Goal: Information Seeking & Learning: Learn about a topic

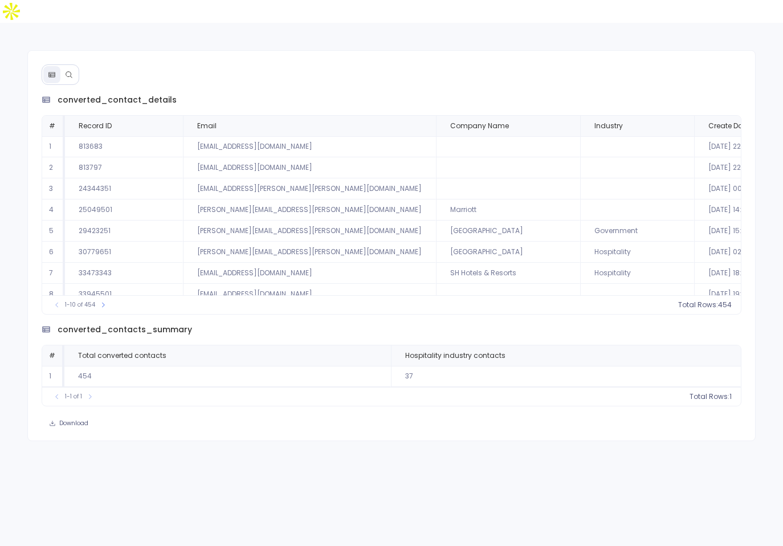
click at [65, 71] on icon at bounding box center [69, 75] width 8 height 8
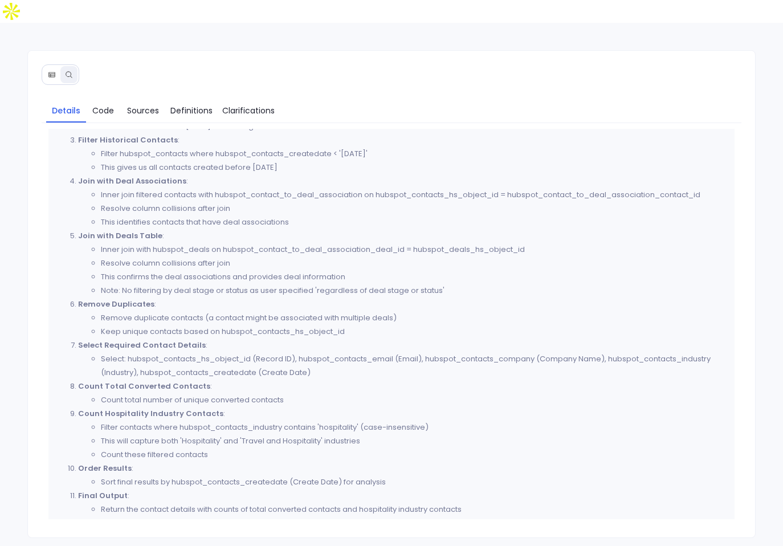
scroll to position [658, 0]
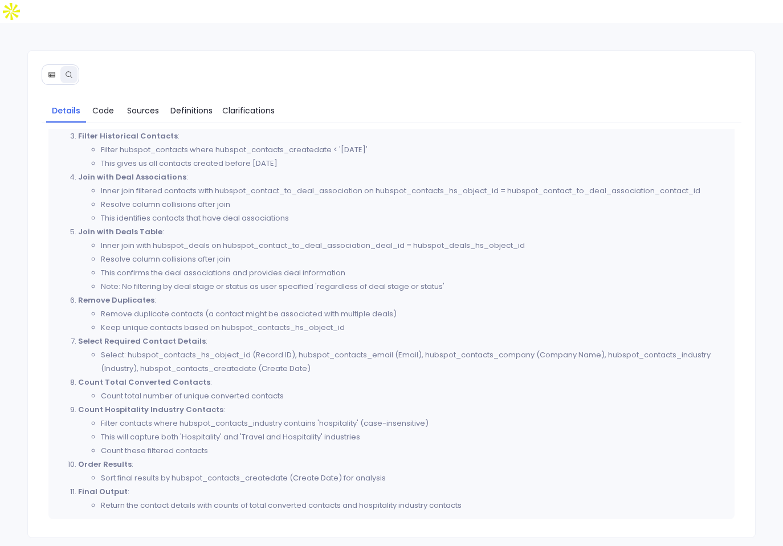
click at [52, 66] on button at bounding box center [51, 74] width 17 height 17
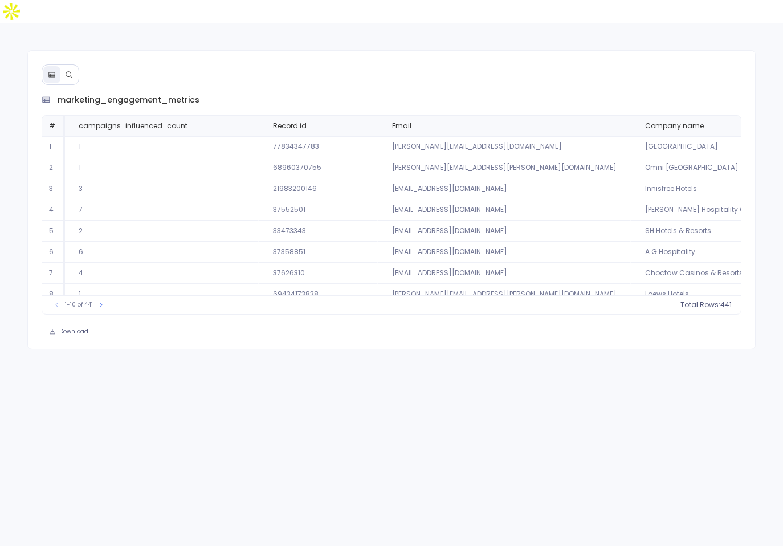
click at [70, 71] on icon at bounding box center [69, 75] width 8 height 8
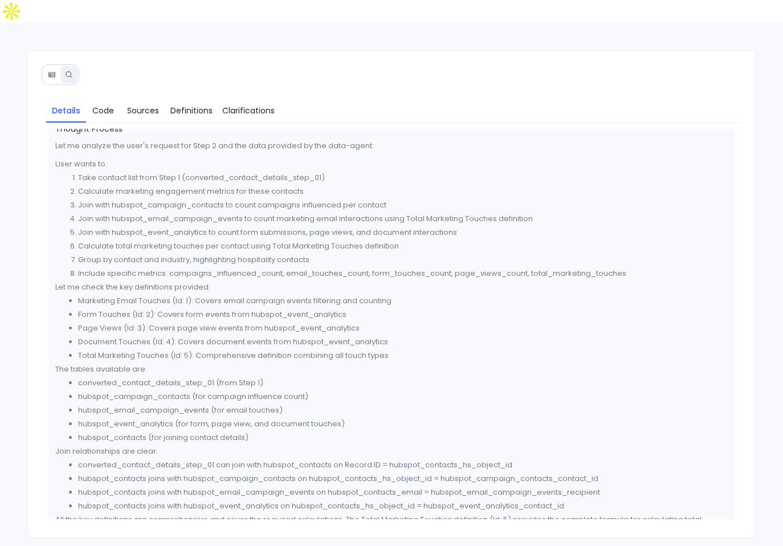
scroll to position [6, 0]
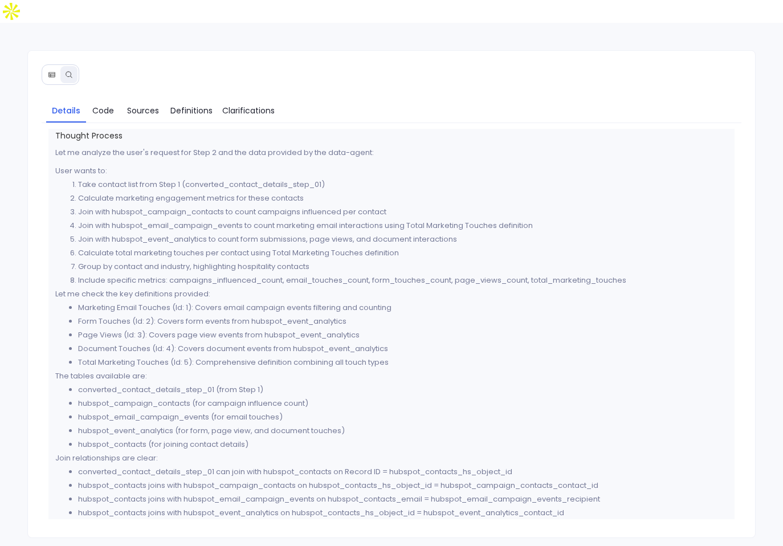
click at [36, 50] on div "Details Code Sources Definitions Clarifications Thought Process Let me analyze …" at bounding box center [391, 294] width 728 height 488
click at [63, 70] on div "Details Code Sources Definitions Clarifications Thought Process Let me analyze …" at bounding box center [391, 294] width 728 height 488
click at [55, 71] on icon at bounding box center [52, 75] width 8 height 8
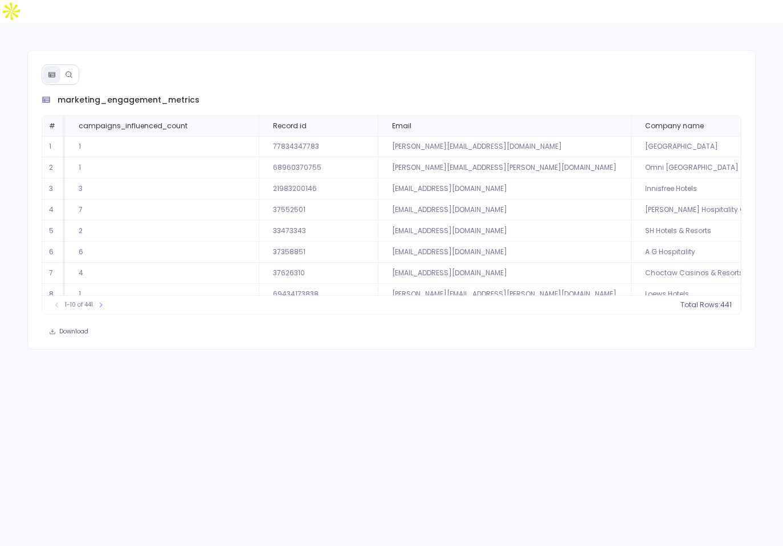
scroll to position [55, 0]
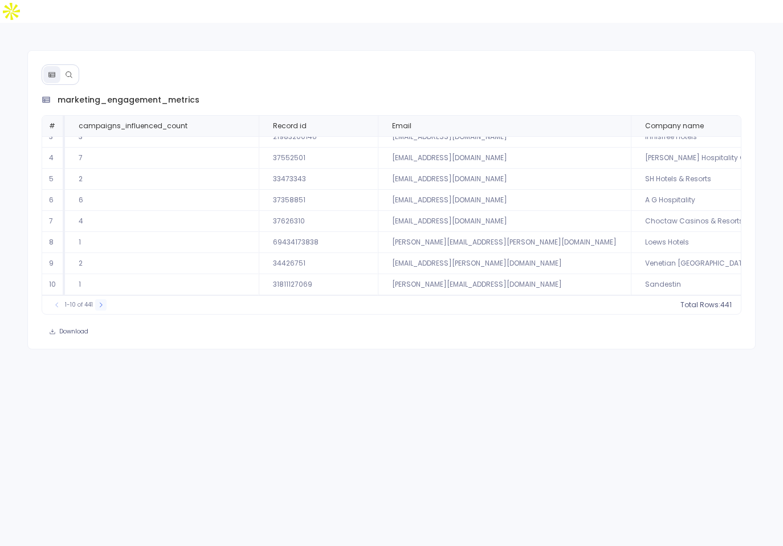
click at [104, 299] on button at bounding box center [100, 304] width 11 height 11
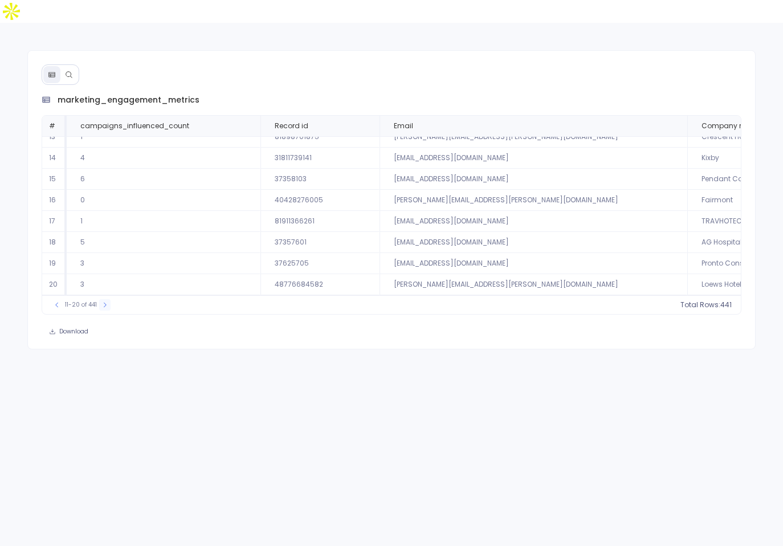
click at [104, 301] on icon at bounding box center [104, 304] width 7 height 7
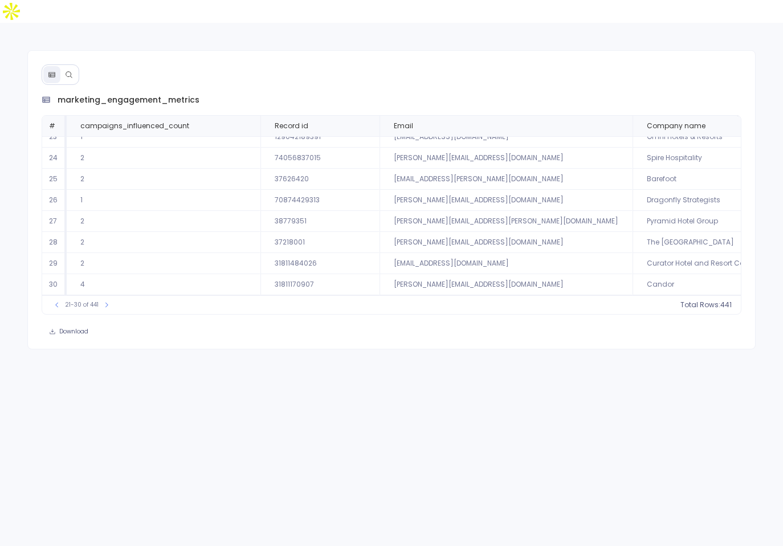
click at [70, 71] on icon at bounding box center [69, 75] width 8 height 8
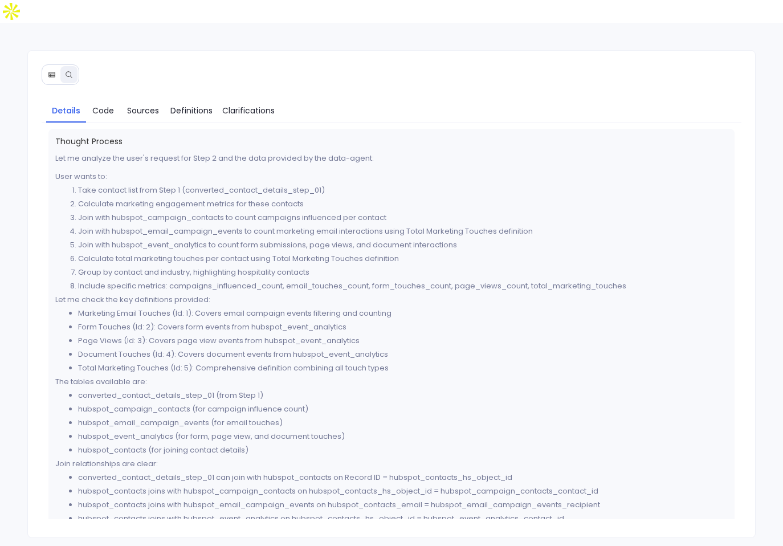
click at [55, 71] on icon at bounding box center [52, 75] width 8 height 8
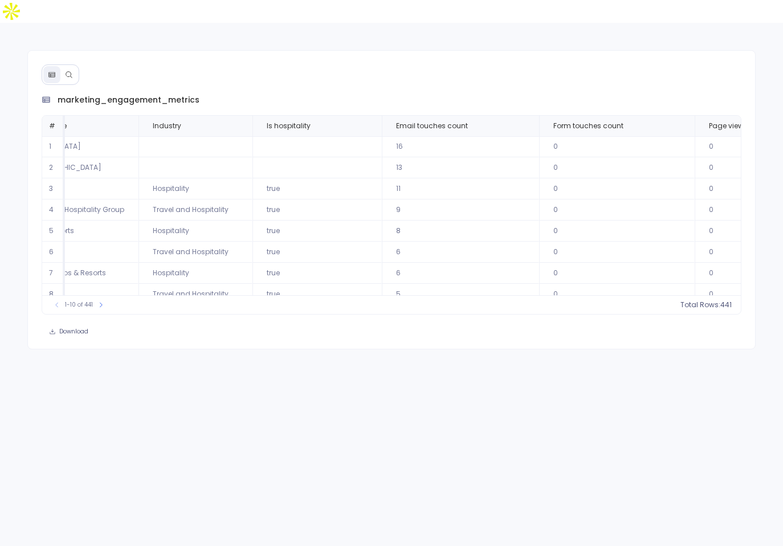
scroll to position [0, 623]
click at [104, 299] on button at bounding box center [100, 304] width 11 height 11
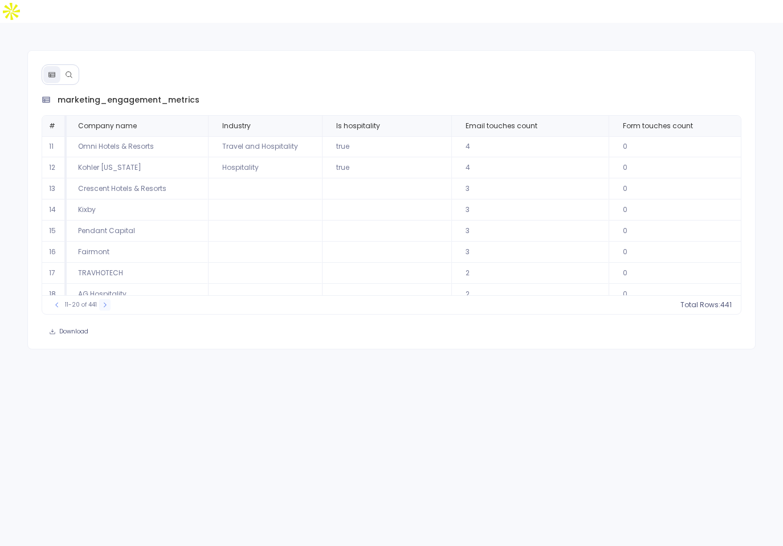
click at [104, 301] on icon at bounding box center [104, 304] width 7 height 7
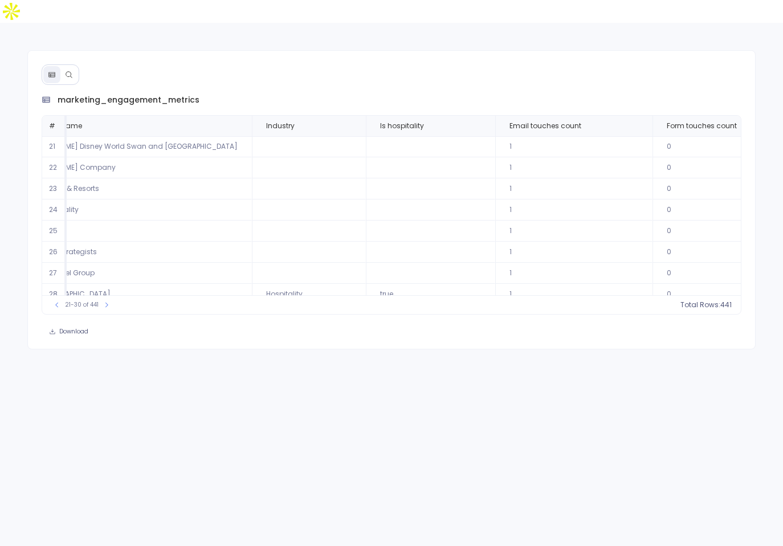
scroll to position [0, 1019]
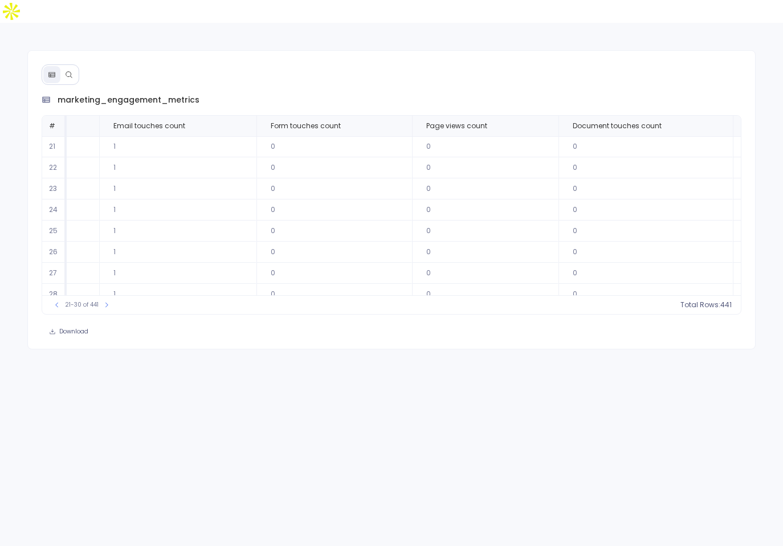
click at [68, 71] on icon at bounding box center [69, 75] width 8 height 8
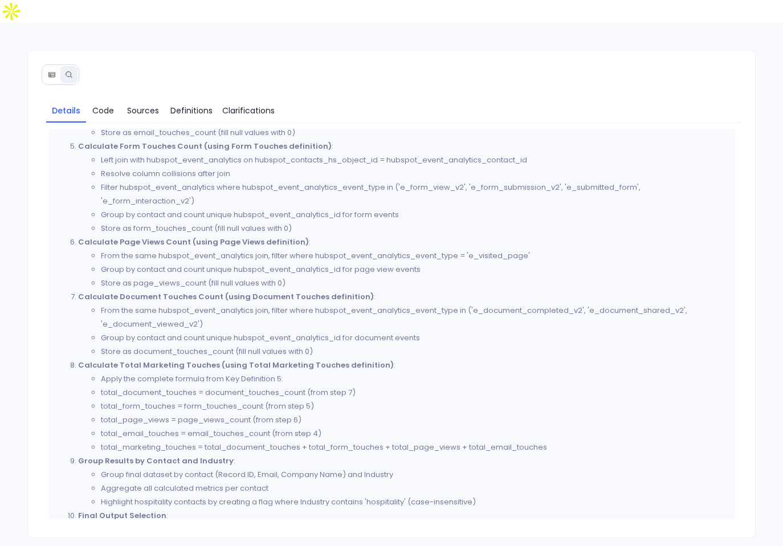
scroll to position [748, 0]
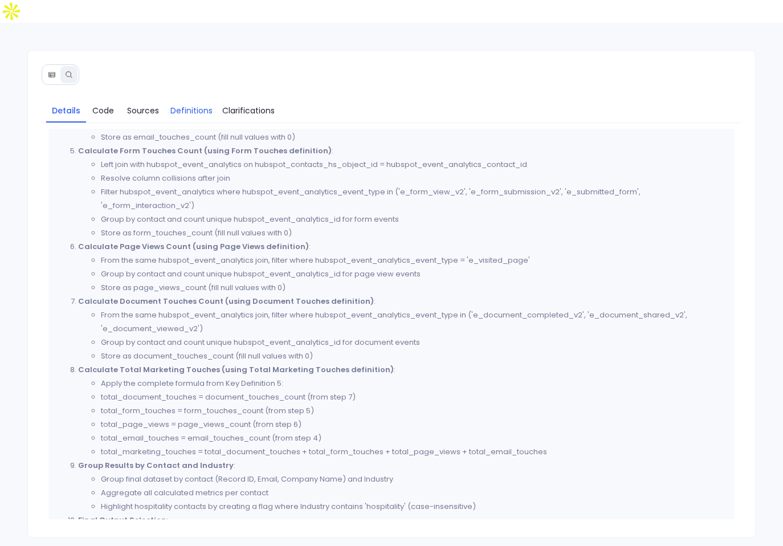
click at [211, 99] on link "Definitions" at bounding box center [191, 111] width 51 height 24
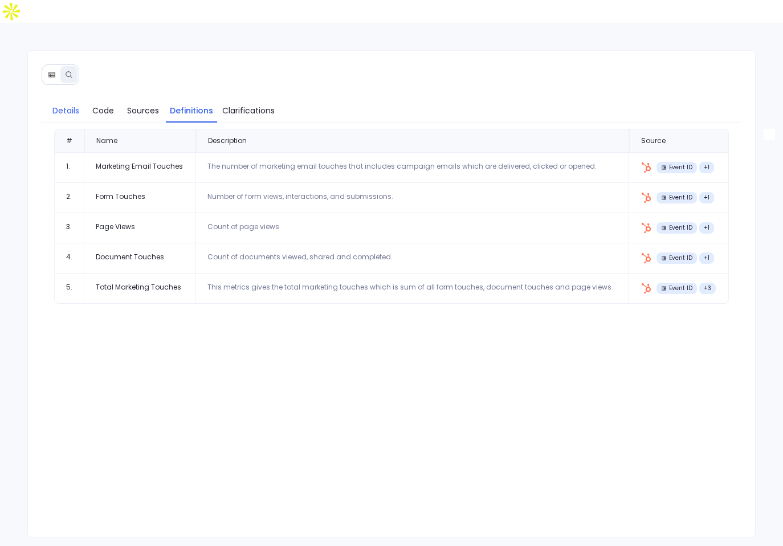
click at [71, 104] on span "Details" at bounding box center [65, 110] width 27 height 13
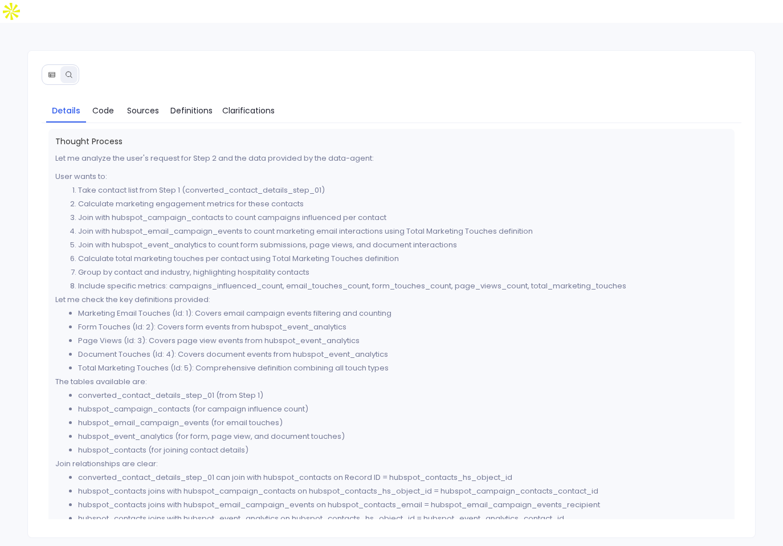
click at [105, 101] on div "Details Code Sources Definitions Clarifications Thought Process Let me analyze …" at bounding box center [391, 311] width 727 height 434
click at [105, 104] on span "Code" at bounding box center [103, 110] width 22 height 13
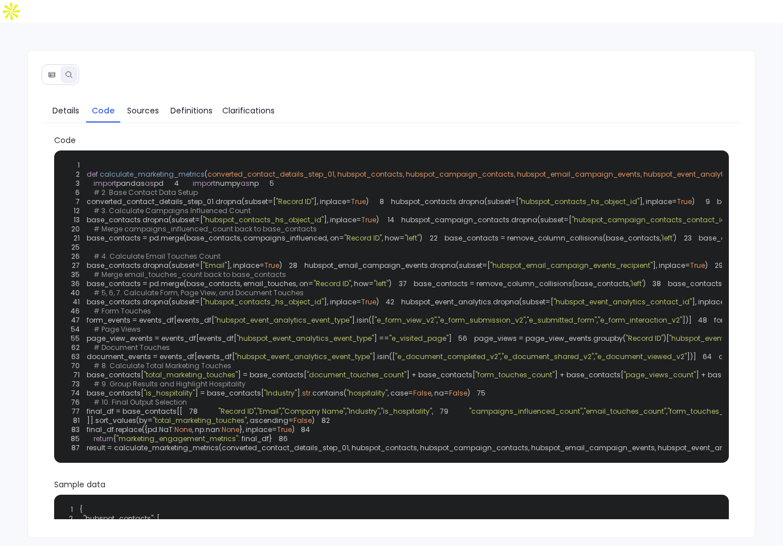
click at [39, 94] on div "Details Code Sources Definitions Clarifications Code 1 2 def calculate_marketin…" at bounding box center [391, 311] width 727 height 434
click at [58, 104] on span "Details" at bounding box center [65, 110] width 27 height 13
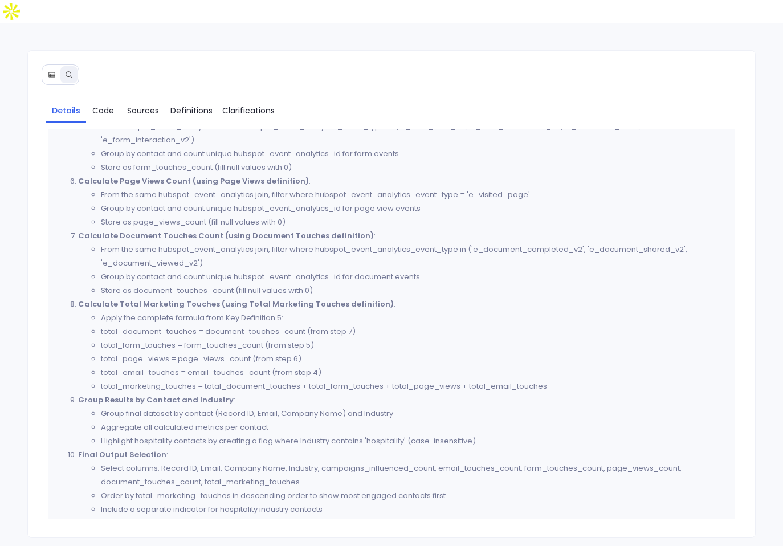
scroll to position [818, 0]
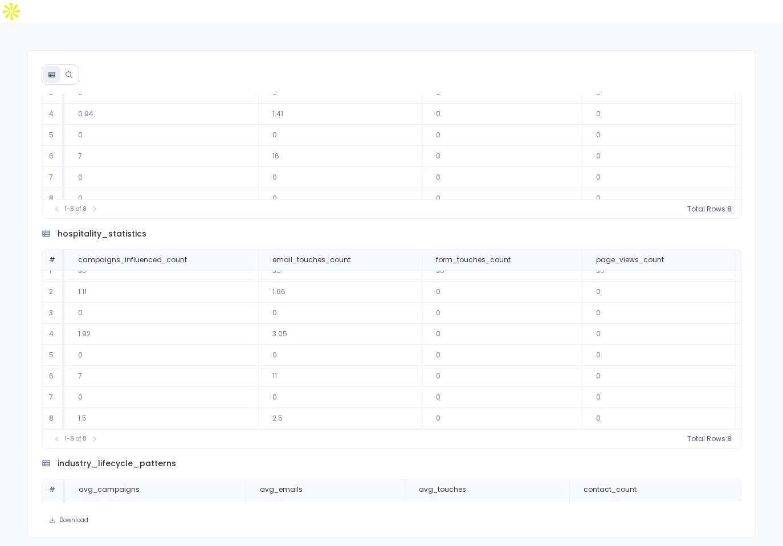
click at [69, 71] on icon at bounding box center [69, 75] width 8 height 8
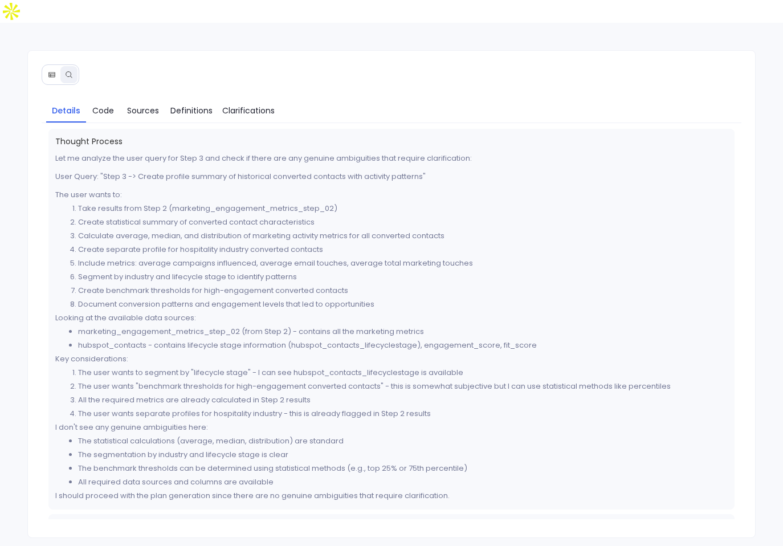
click at [50, 71] on icon at bounding box center [52, 75] width 8 height 8
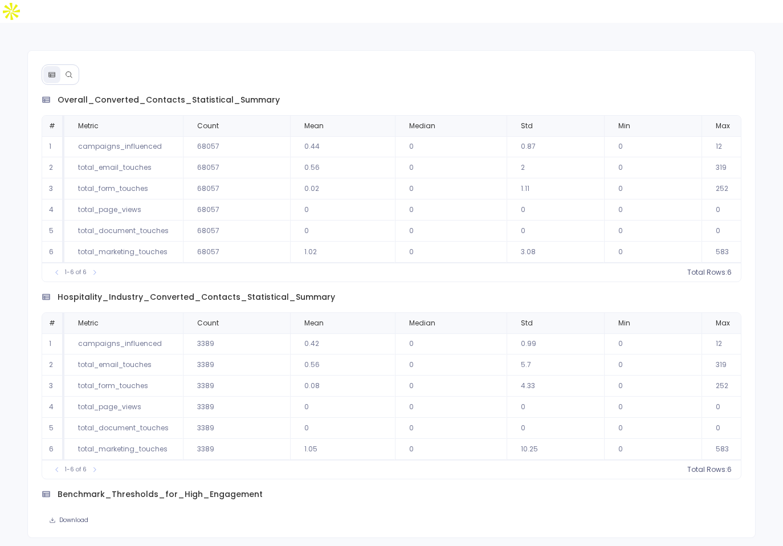
click at [73, 66] on button at bounding box center [68, 74] width 17 height 17
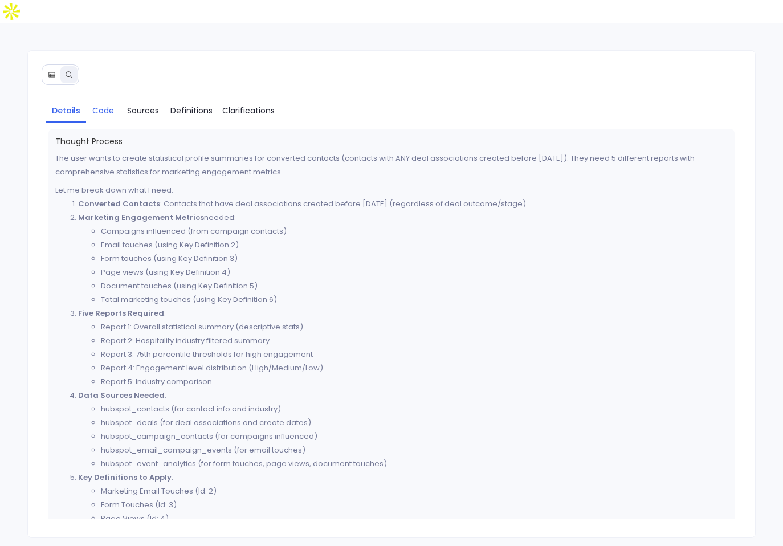
click at [111, 104] on span "Code" at bounding box center [103, 110] width 22 height 13
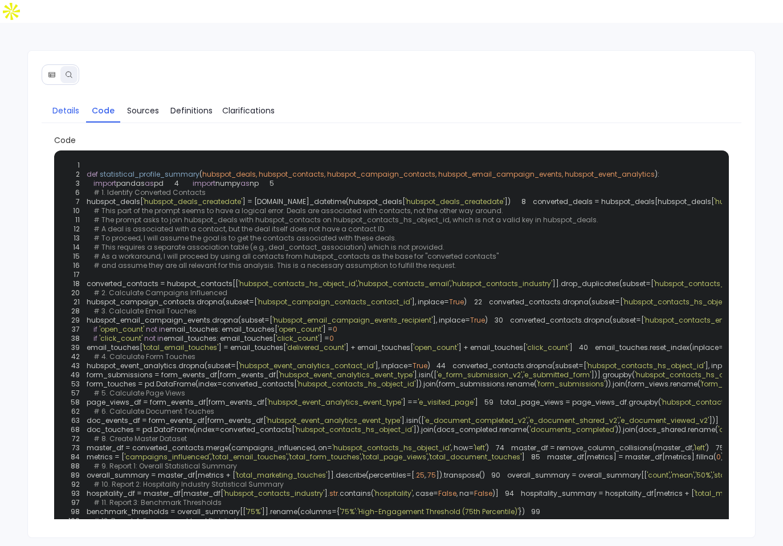
click at [81, 99] on link "Details" at bounding box center [66, 111] width 40 height 24
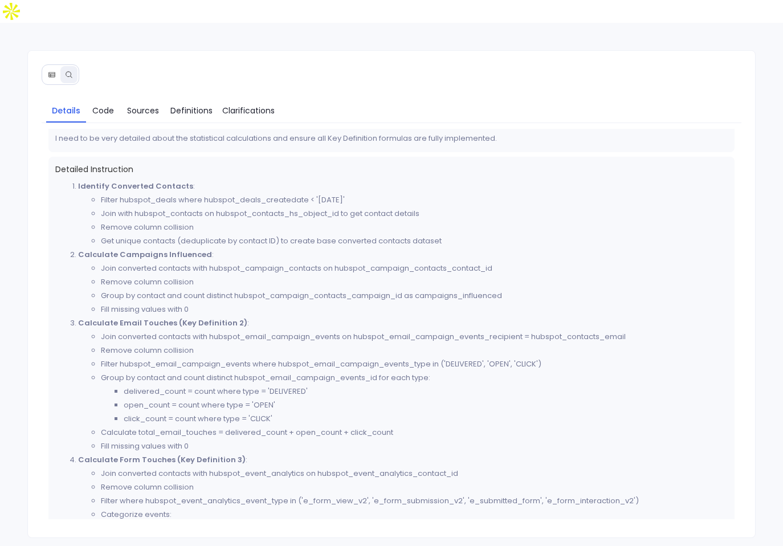
scroll to position [513, 0]
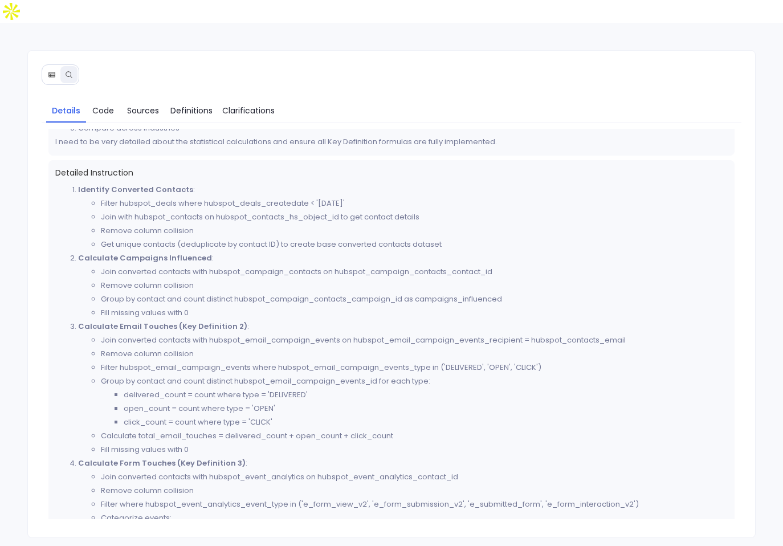
click at [393, 279] on li "Remove column collision" at bounding box center [414, 286] width 627 height 14
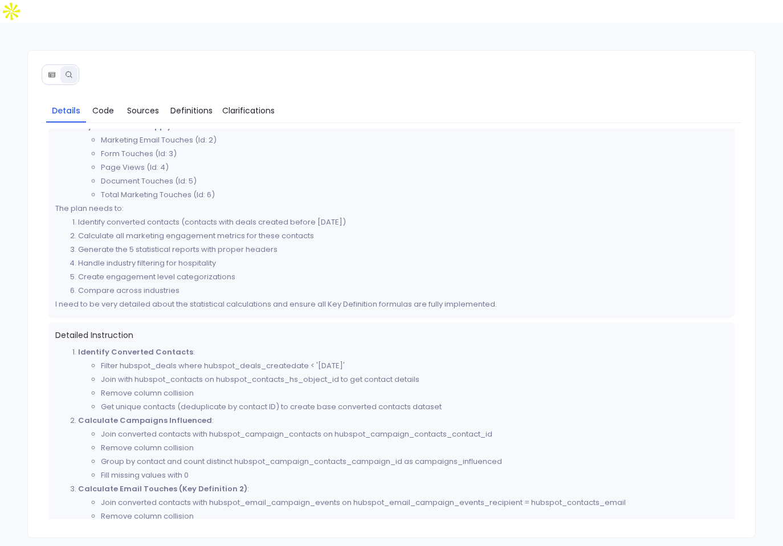
scroll to position [325, 0]
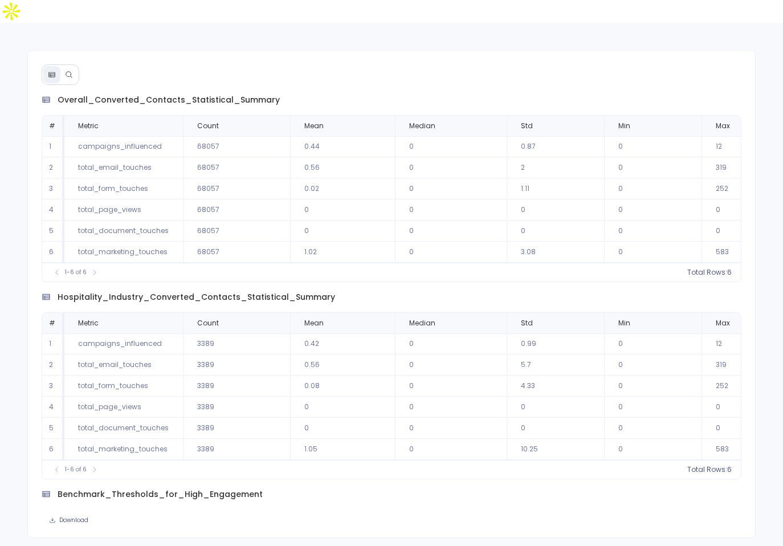
click at [66, 71] on icon at bounding box center [69, 74] width 6 height 6
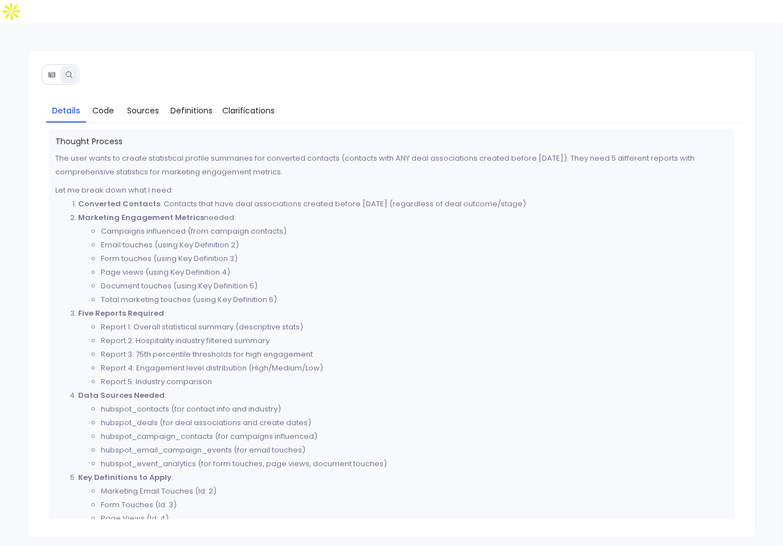
click at [50, 66] on button at bounding box center [51, 74] width 17 height 17
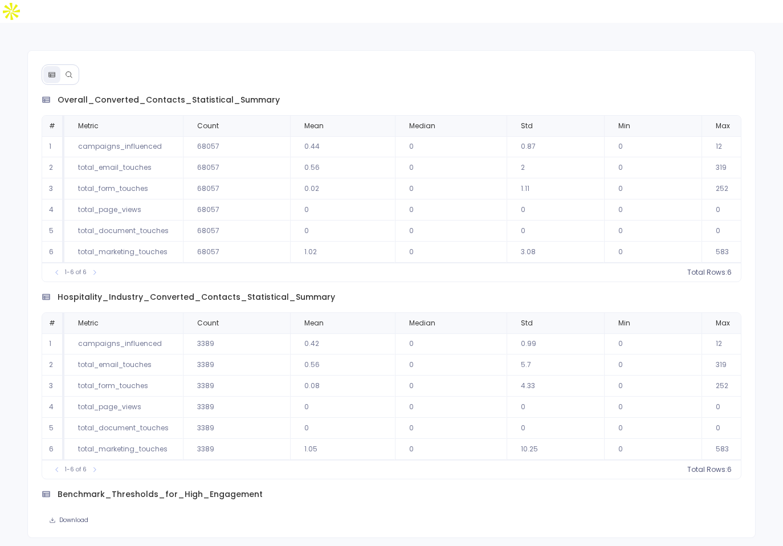
click at [68, 71] on icon at bounding box center [69, 75] width 8 height 8
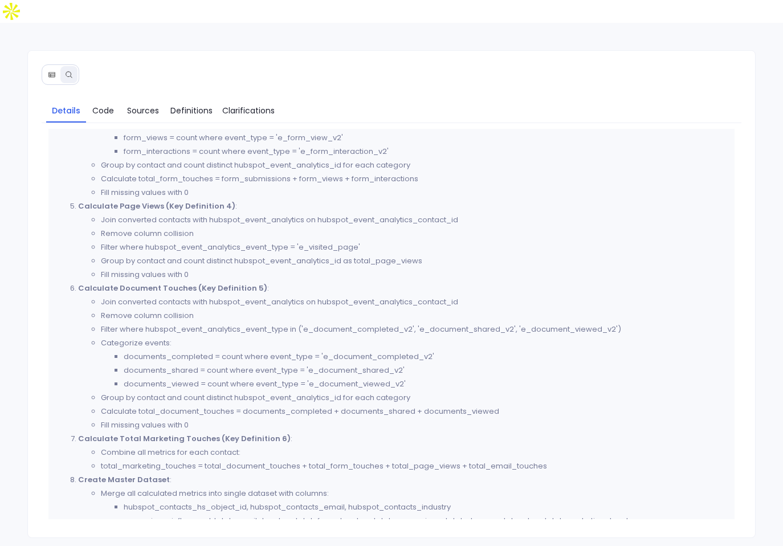
scroll to position [949, 0]
